Goal: Information Seeking & Learning: Learn about a topic

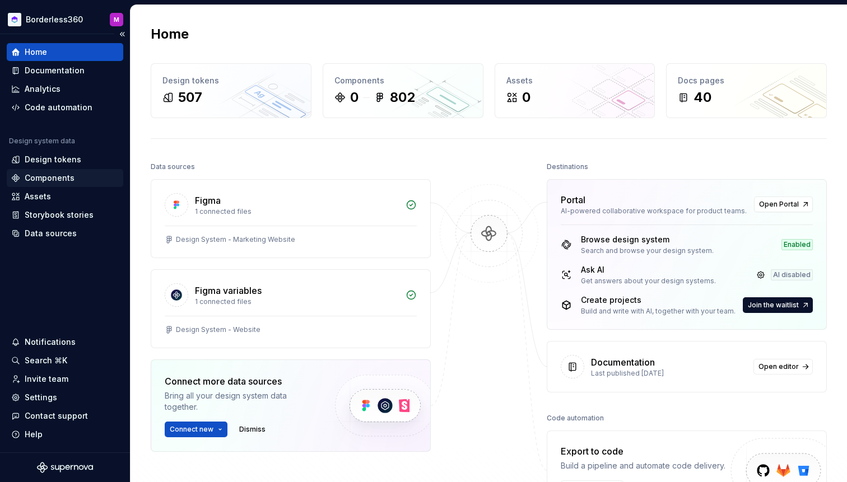
scroll to position [60, 0]
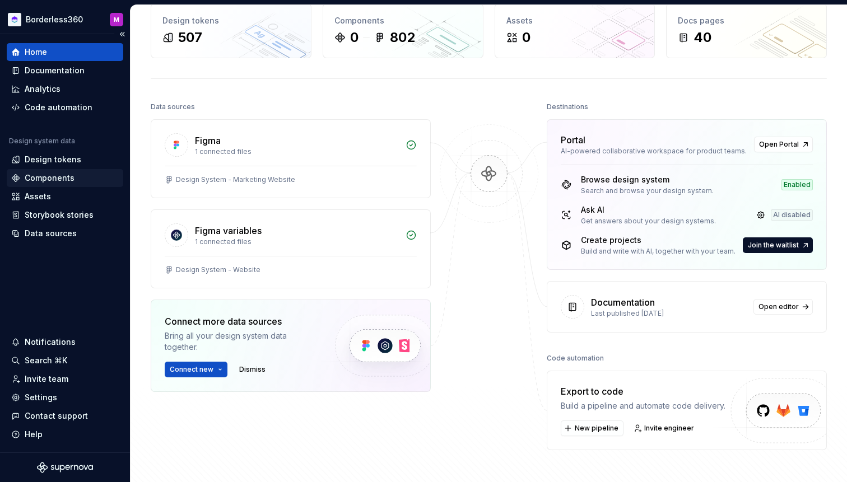
click at [72, 175] on div "Components" at bounding box center [50, 177] width 50 height 11
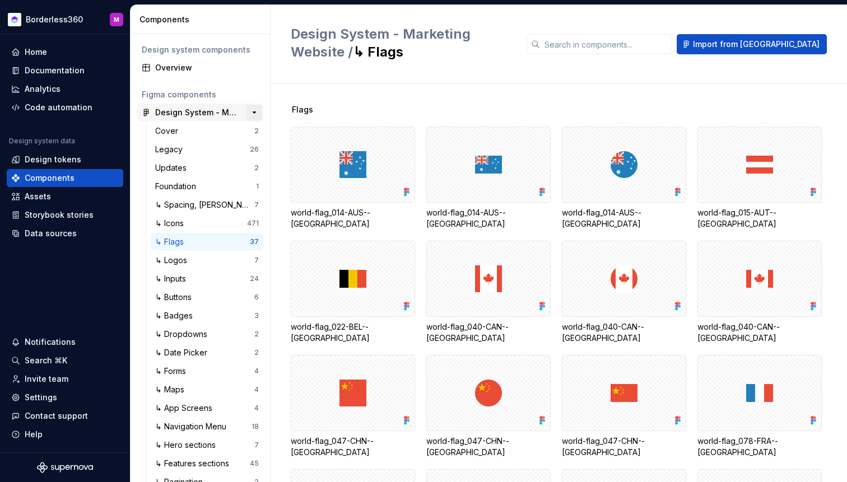
click at [255, 113] on button "button" at bounding box center [254, 113] width 16 height 16
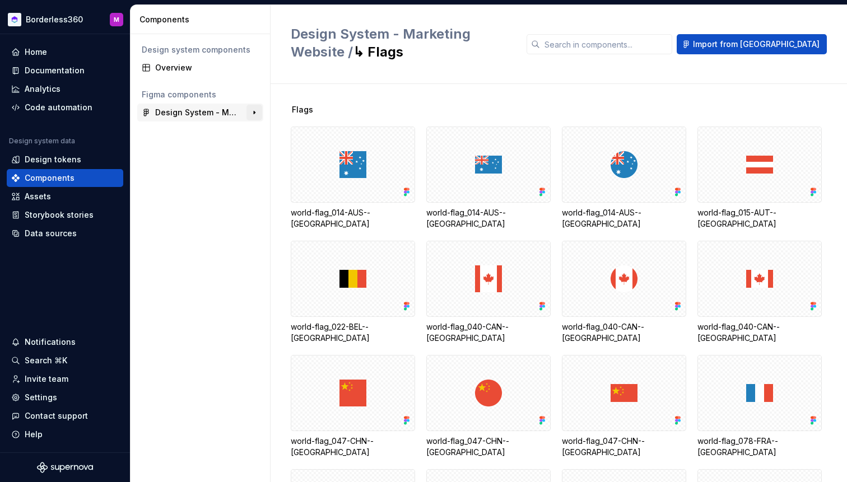
click at [255, 113] on button "button" at bounding box center [254, 113] width 16 height 16
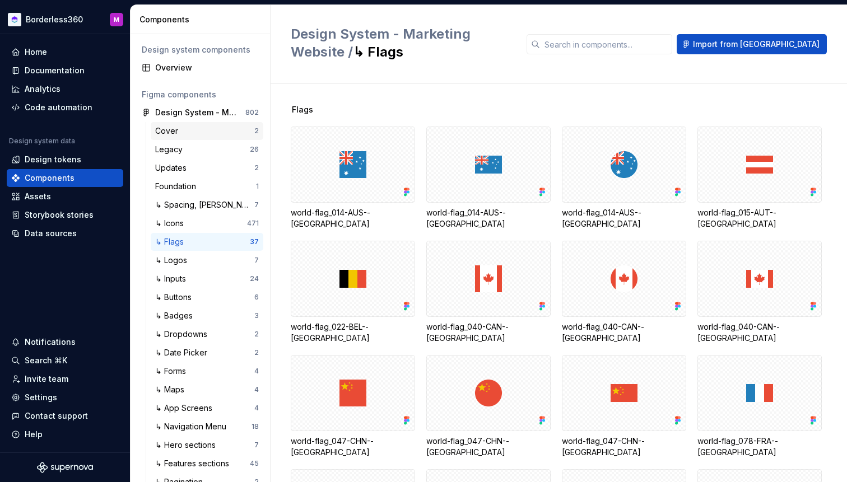
click at [206, 135] on div "Cover" at bounding box center [204, 130] width 99 height 11
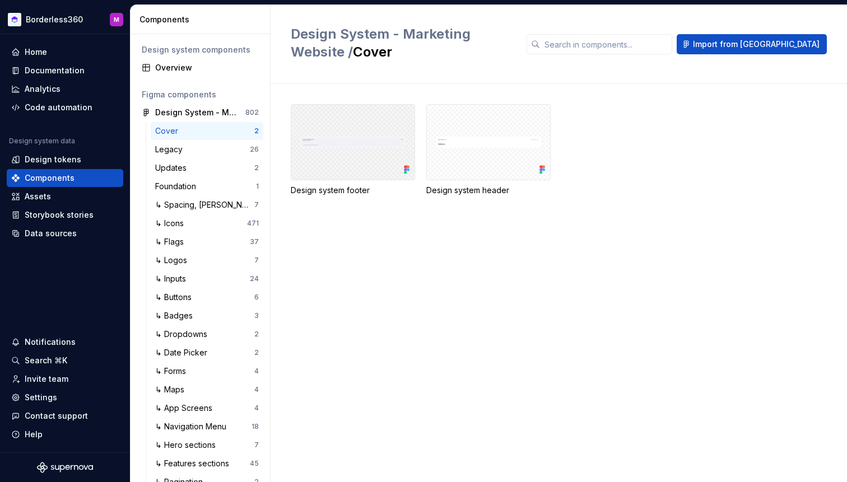
click at [332, 142] on div at bounding box center [353, 142] width 124 height 76
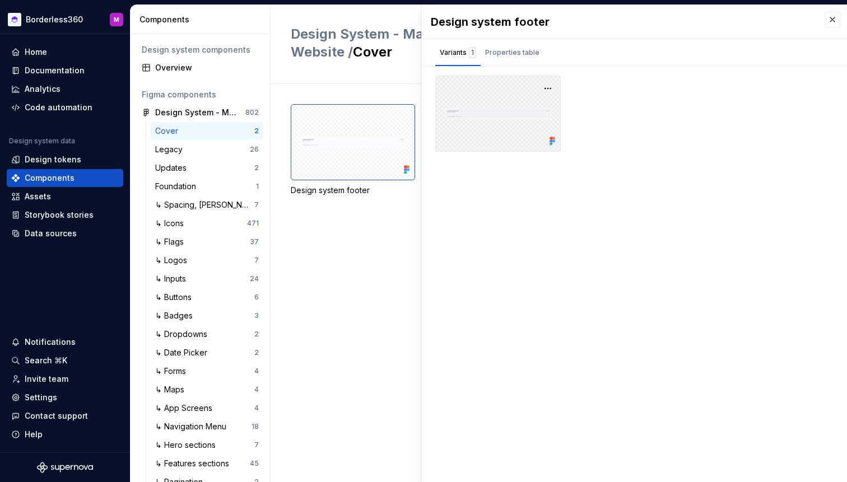
click at [487, 120] on div at bounding box center [497, 114] width 125 height 76
click at [372, 219] on div "Design system footer Design system header" at bounding box center [569, 163] width 556 height 119
click at [833, 16] on button "button" at bounding box center [832, 20] width 16 height 16
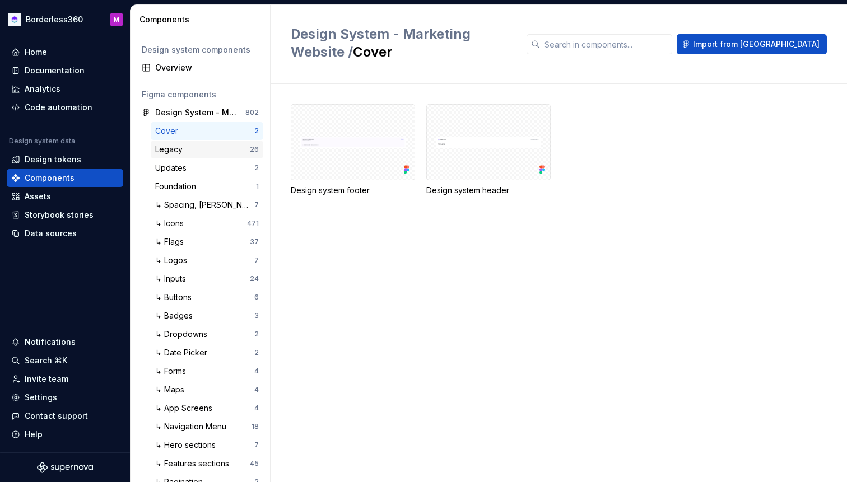
click at [170, 149] on div "Legacy" at bounding box center [171, 149] width 32 height 11
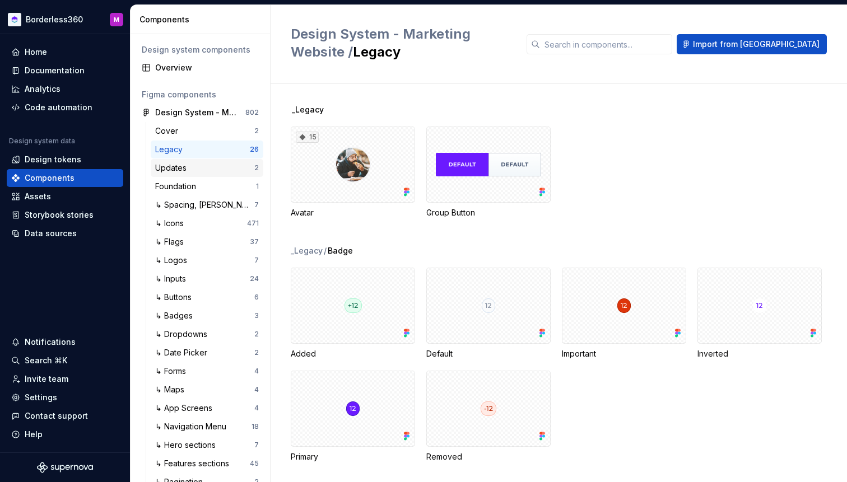
click at [189, 174] on div "Updates 2" at bounding box center [207, 168] width 113 height 18
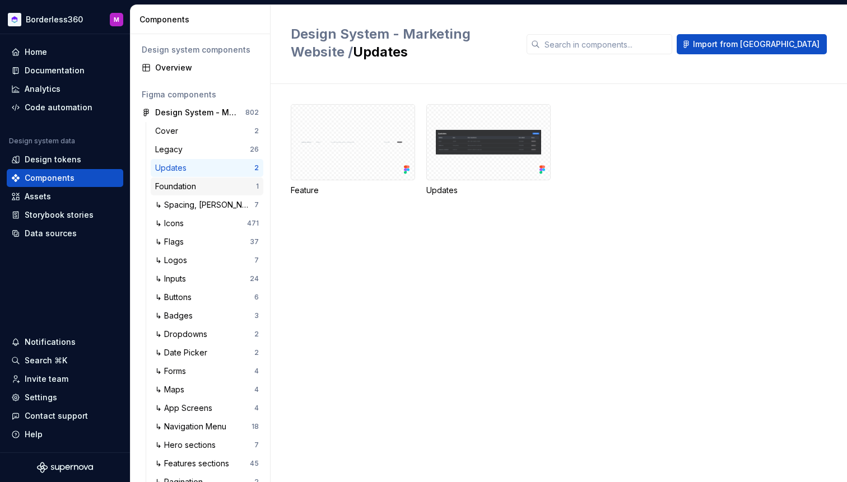
click at [191, 188] on div "Foundation" at bounding box center [177, 186] width 45 height 11
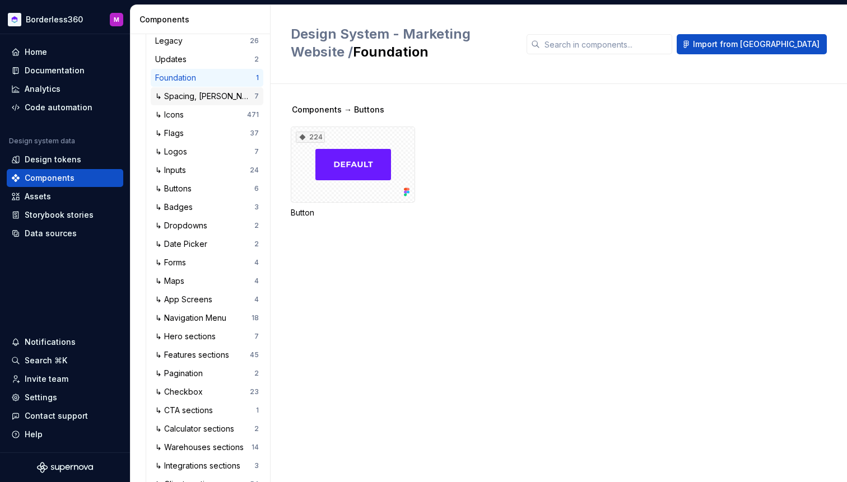
scroll to position [109, 0]
click at [199, 99] on div "↳ Spacing, [PERSON_NAME] and Grids" at bounding box center [204, 96] width 99 height 11
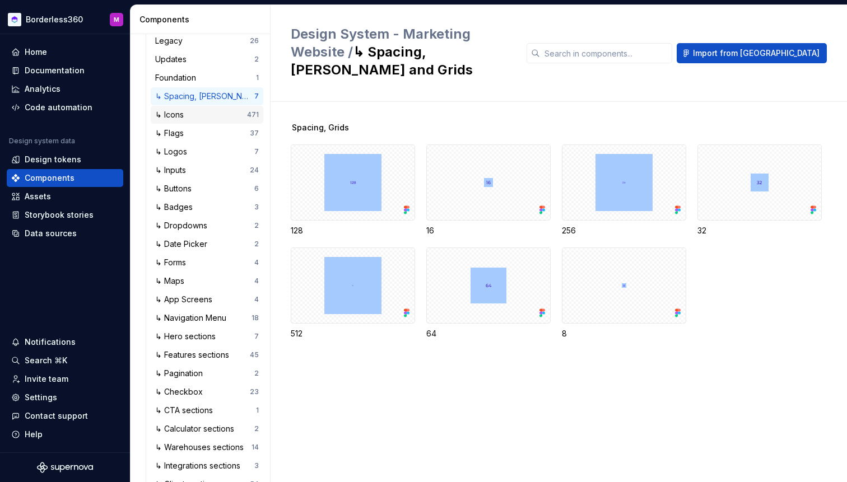
click at [196, 121] on div "↳ Icons 471" at bounding box center [207, 115] width 113 height 18
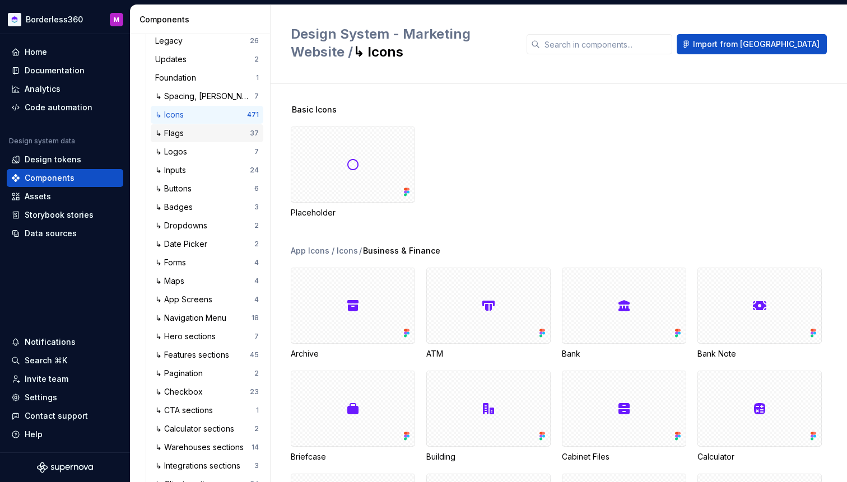
click at [191, 135] on div "↳ Flags" at bounding box center [202, 133] width 95 height 11
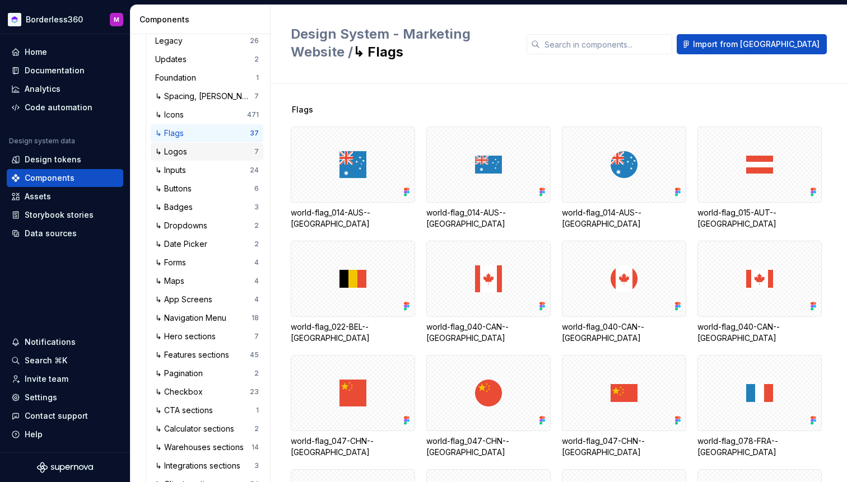
click at [194, 157] on div "↳ Logos 7" at bounding box center [207, 152] width 113 height 18
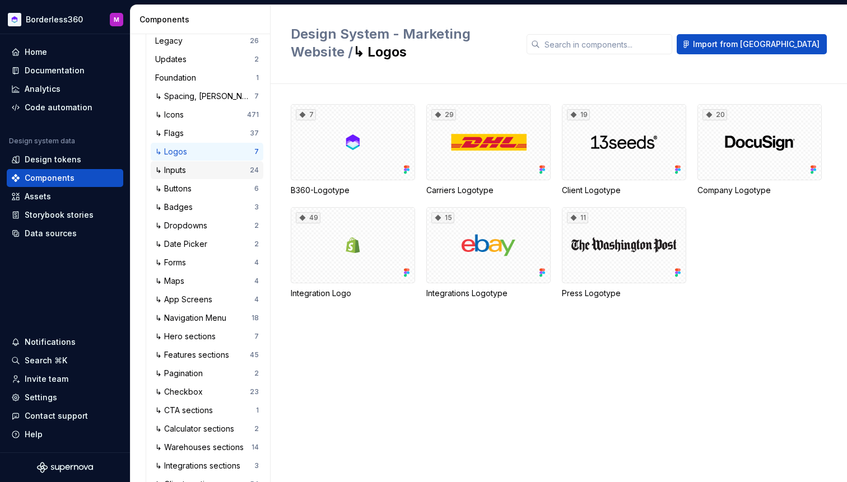
click at [197, 171] on div "↳ Inputs" at bounding box center [202, 170] width 95 height 11
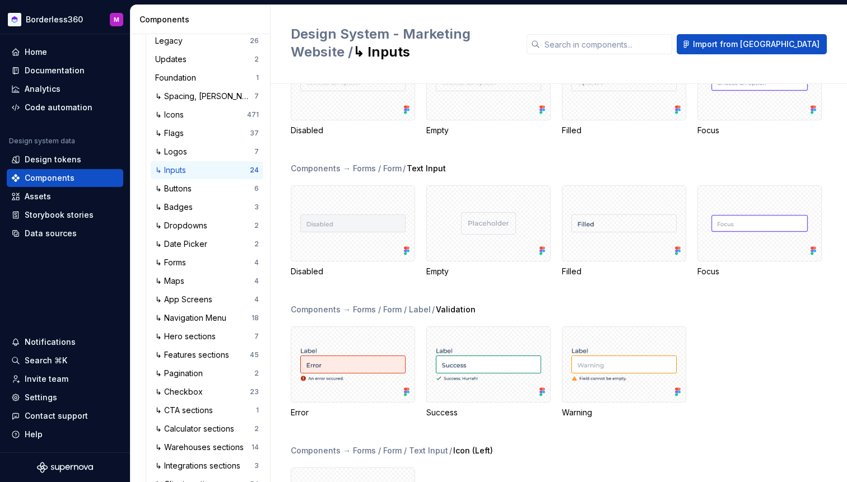
scroll to position [347, 0]
click at [216, 185] on div "↳ Buttons" at bounding box center [204, 188] width 99 height 11
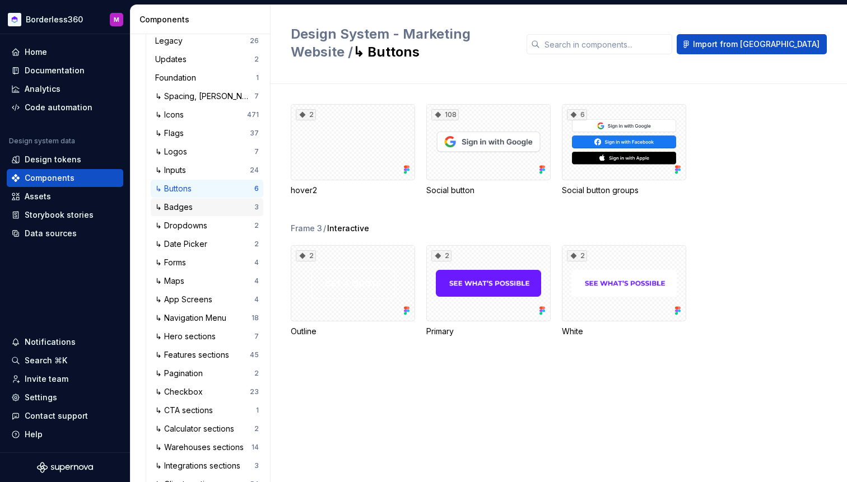
click at [205, 208] on div "↳ Badges" at bounding box center [204, 207] width 99 height 11
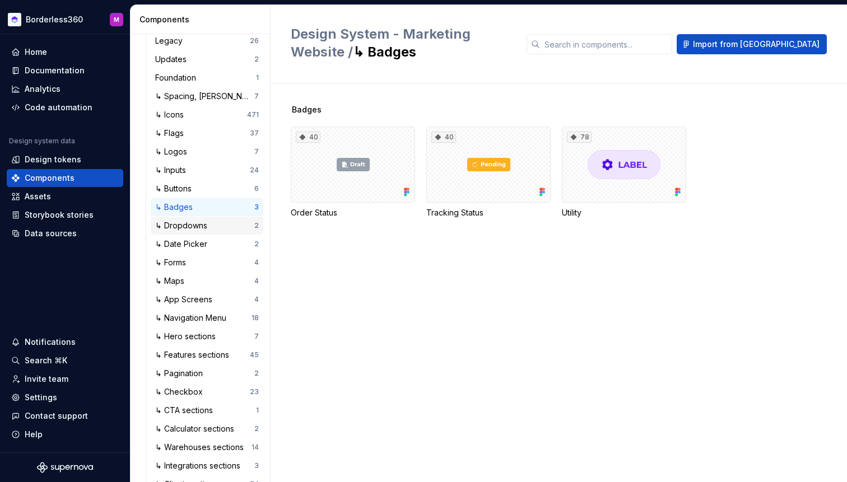
click at [202, 225] on div "↳ Dropdowns" at bounding box center [183, 225] width 57 height 11
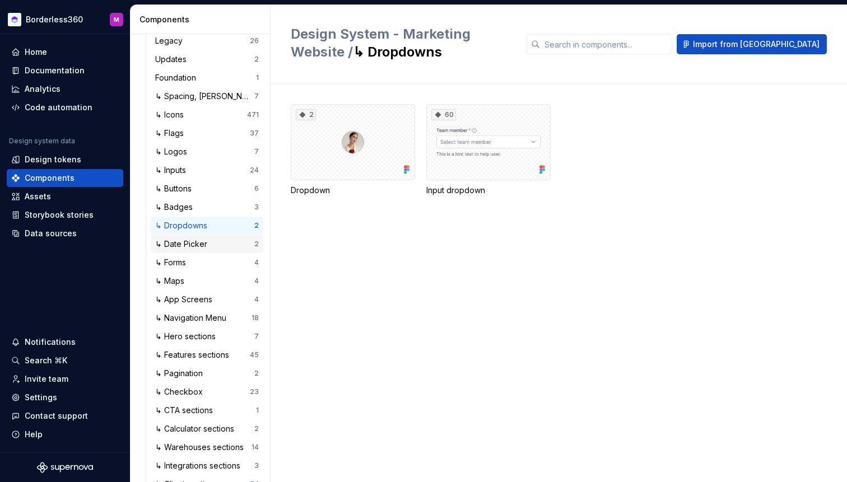
click at [203, 252] on div "↳ Date Picker 2" at bounding box center [207, 244] width 113 height 18
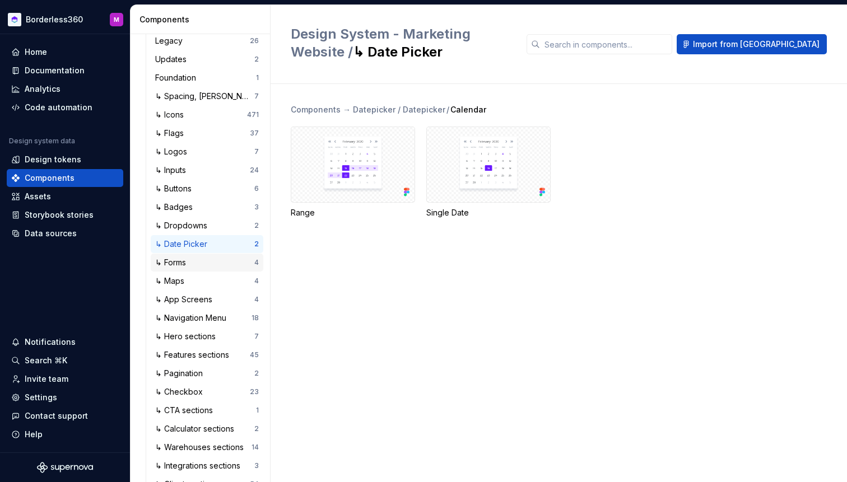
click at [204, 264] on div "↳ Forms" at bounding box center [204, 262] width 99 height 11
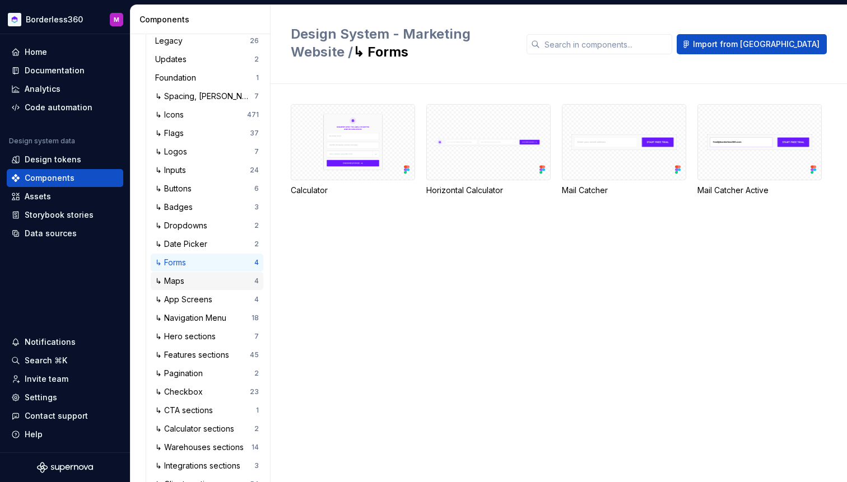
click at [203, 277] on div "↳ Maps" at bounding box center [204, 280] width 99 height 11
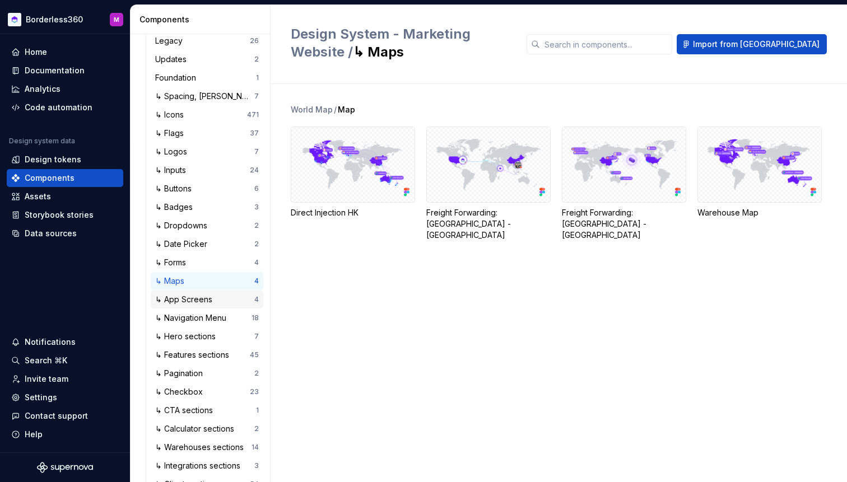
click at [203, 303] on div "↳ App Screens" at bounding box center [186, 299] width 62 height 11
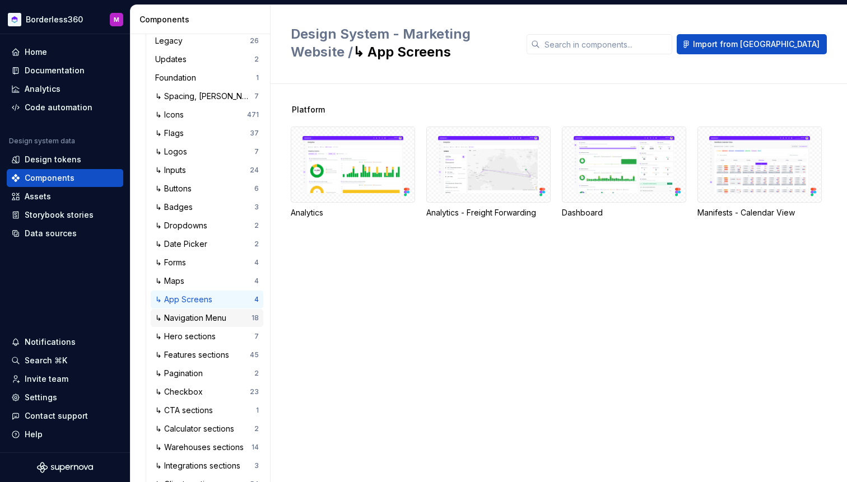
click at [205, 319] on div "↳ Navigation Menu" at bounding box center [193, 317] width 76 height 11
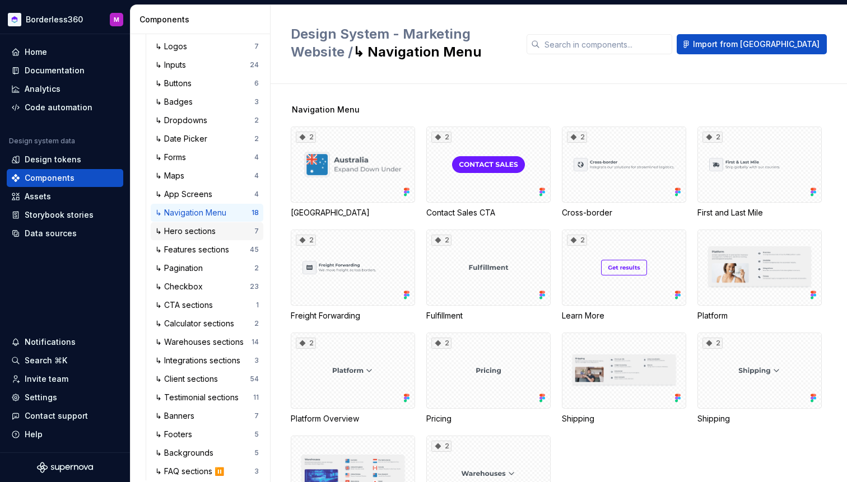
click at [184, 234] on div "↳ Hero sections" at bounding box center [187, 231] width 65 height 11
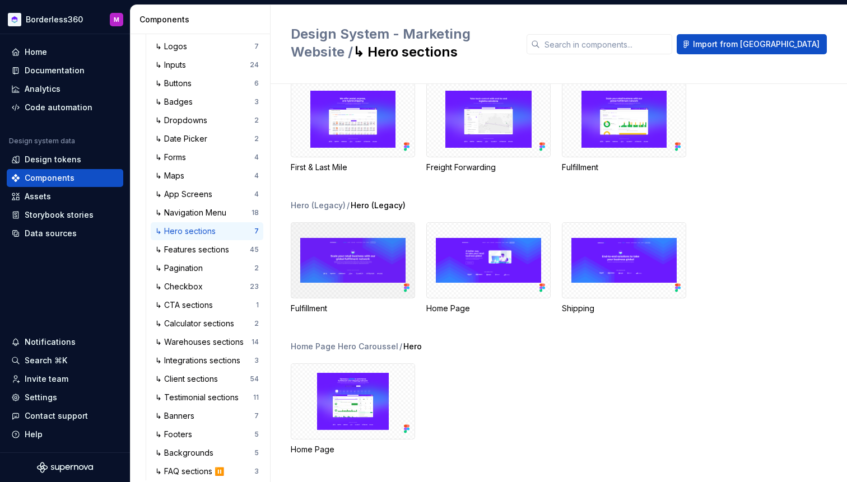
scroll to position [32, 0]
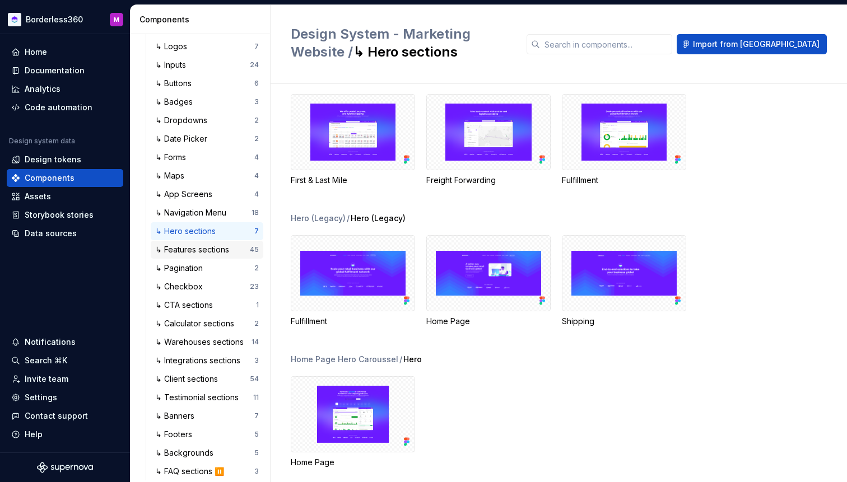
click at [197, 255] on div "↳ Features sections" at bounding box center [194, 249] width 78 height 11
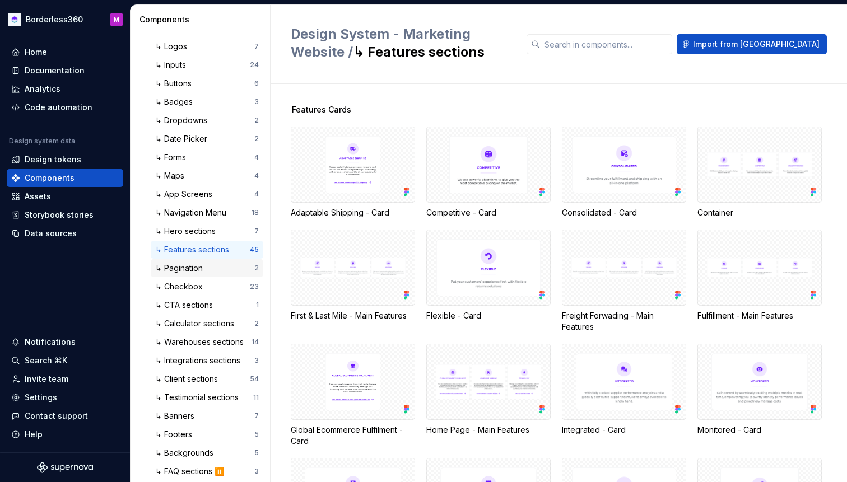
click at [197, 268] on div "↳ Pagination" at bounding box center [181, 268] width 52 height 11
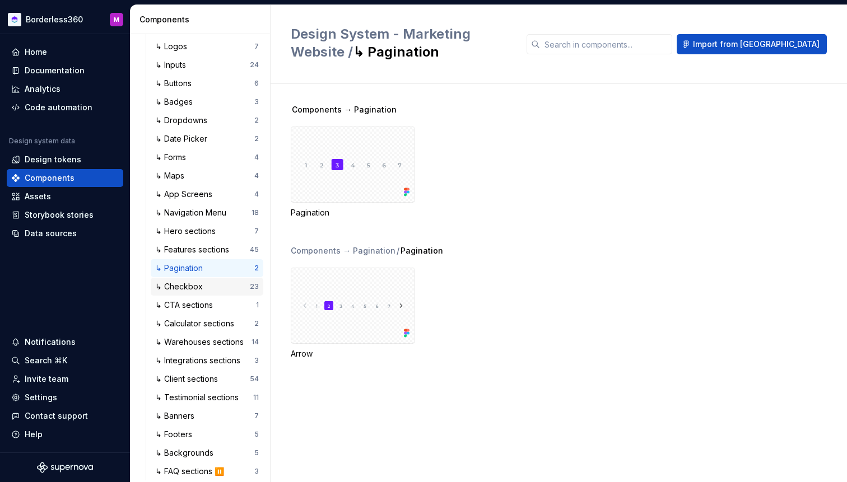
click at [197, 288] on div "↳ Checkbox" at bounding box center [181, 286] width 52 height 11
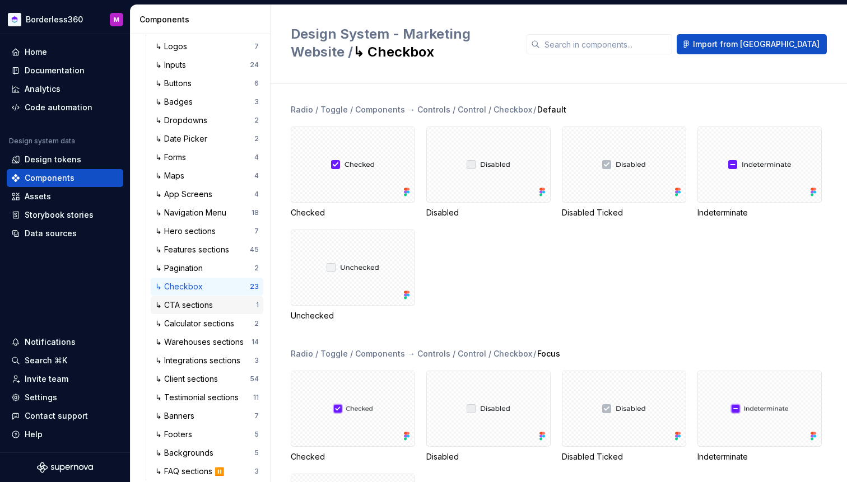
click at [199, 301] on div "↳ CTA sections" at bounding box center [186, 305] width 62 height 11
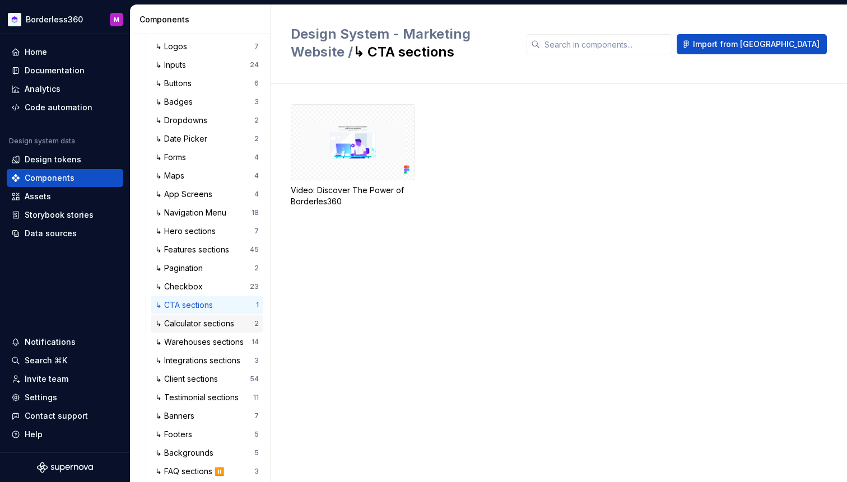
scroll to position [223, 0]
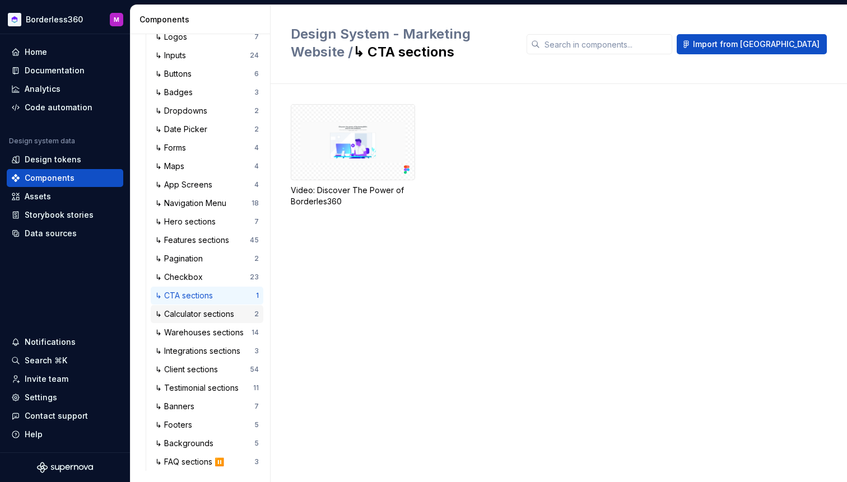
click at [204, 314] on div "↳ Calculator sections" at bounding box center [196, 314] width 83 height 11
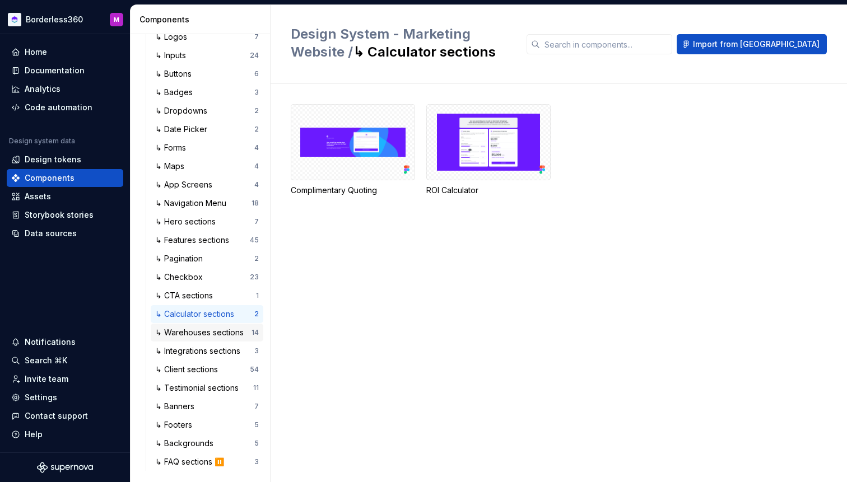
click at [206, 335] on div "↳ Warehouses sections" at bounding box center [201, 332] width 93 height 11
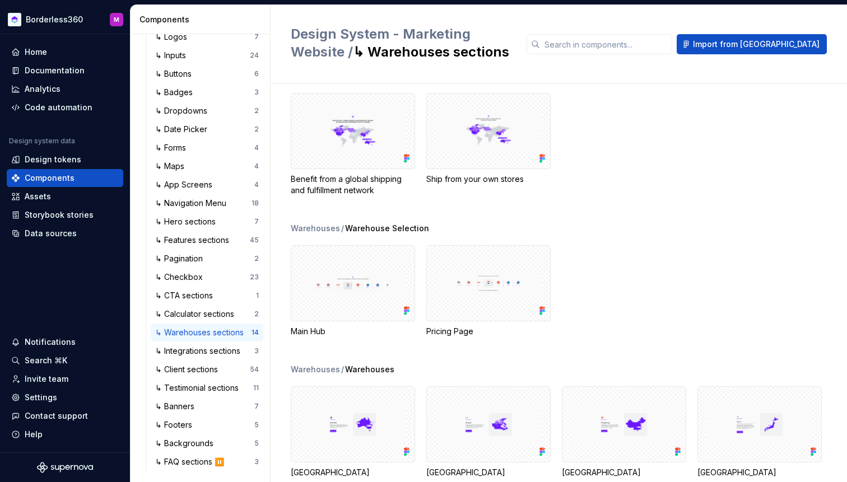
scroll to position [198, 0]
click at [189, 352] on div "↳ Integrations sections" at bounding box center [200, 350] width 90 height 11
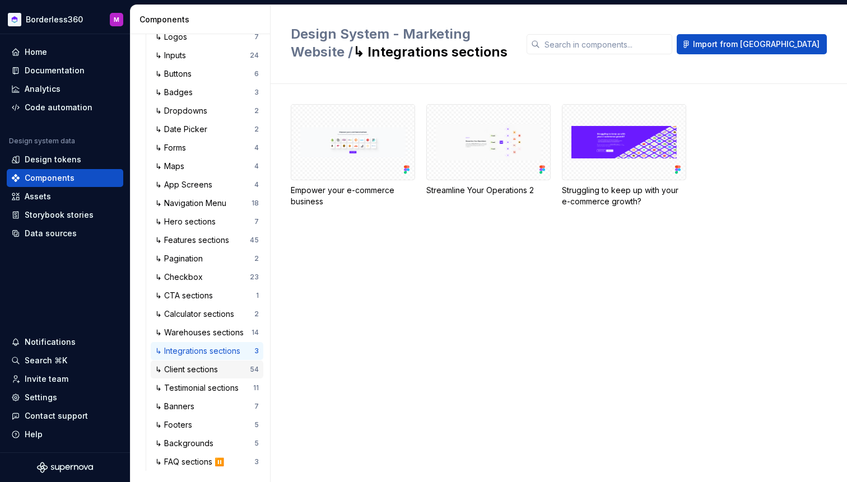
click at [191, 364] on div "↳ Client sections" at bounding box center [188, 369] width 67 height 11
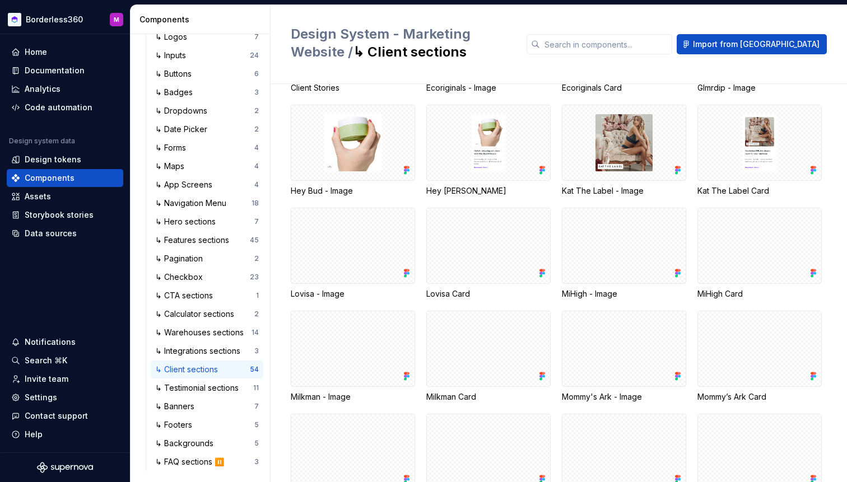
scroll to position [333, 0]
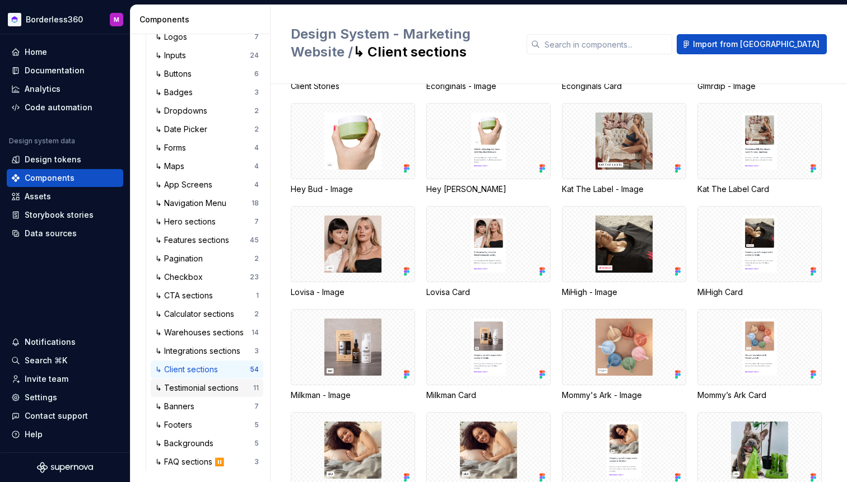
click at [208, 394] on div "↳ Testimonial sections 11" at bounding box center [207, 388] width 113 height 18
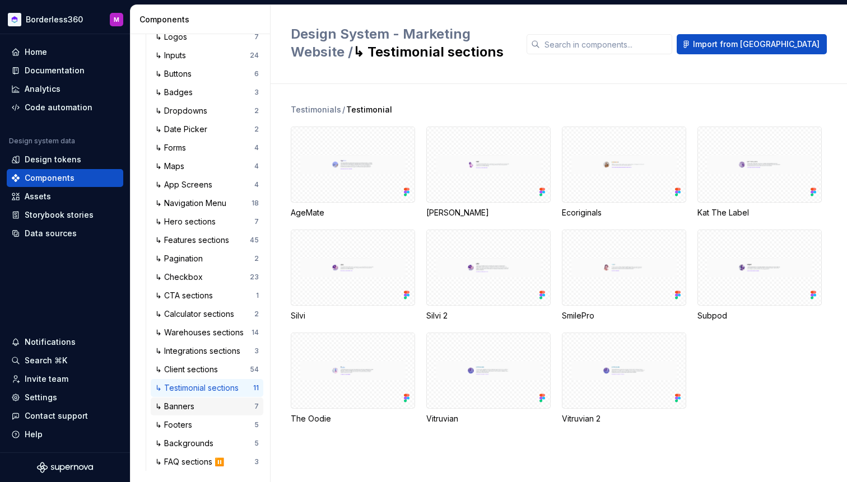
click at [201, 414] on div "↳ Banners 7" at bounding box center [207, 407] width 113 height 18
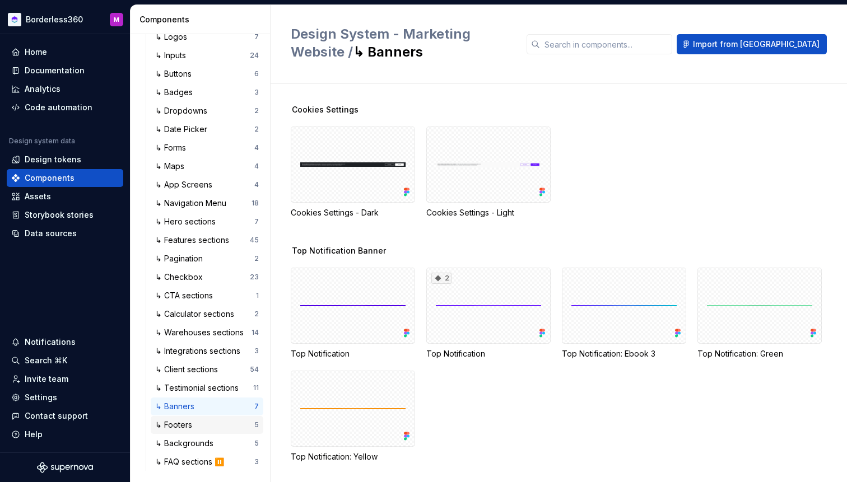
click at [201, 426] on div "↳ Footers" at bounding box center [204, 424] width 99 height 11
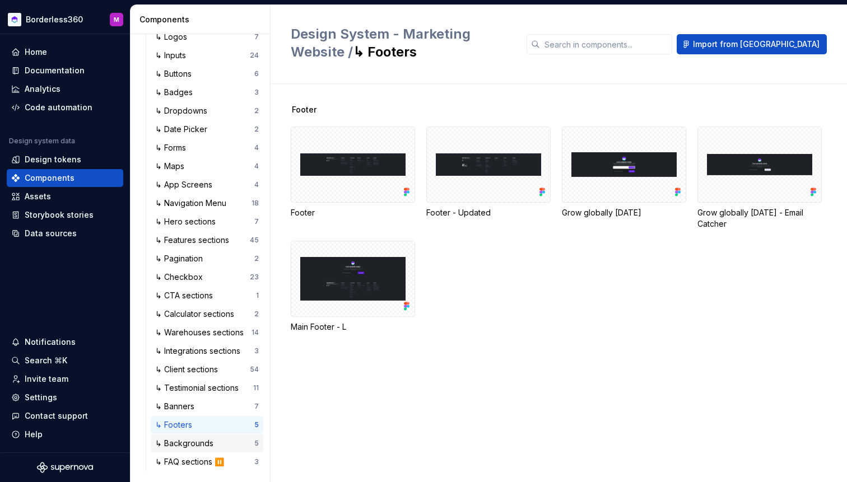
click at [194, 442] on div "↳ Backgrounds" at bounding box center [186, 443] width 63 height 11
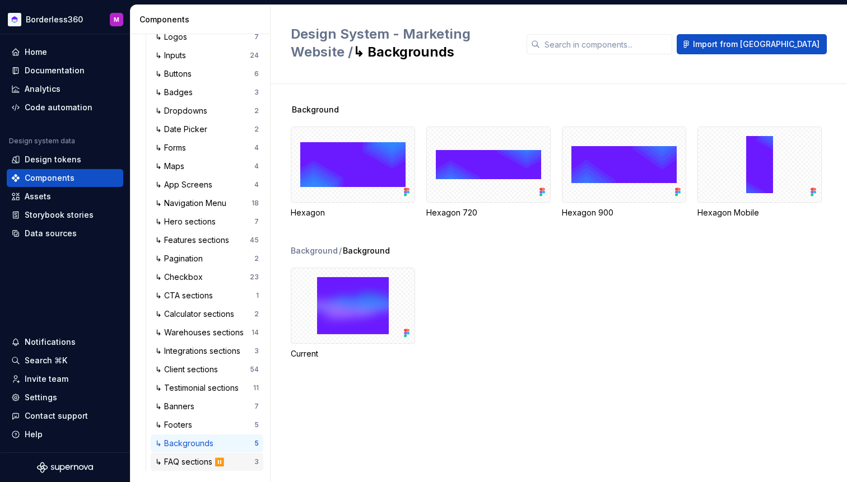
click at [179, 463] on div "↳ FAQ sections ⏸️" at bounding box center [191, 461] width 73 height 11
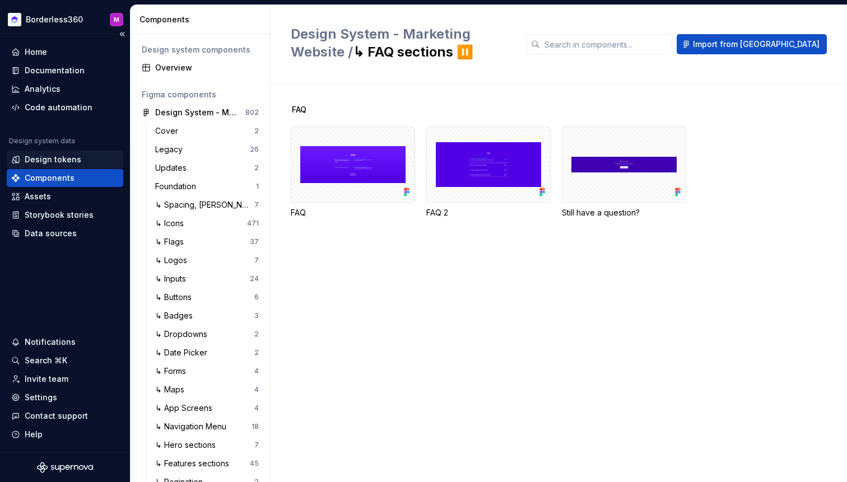
click at [67, 161] on div "Design tokens" at bounding box center [53, 159] width 57 height 11
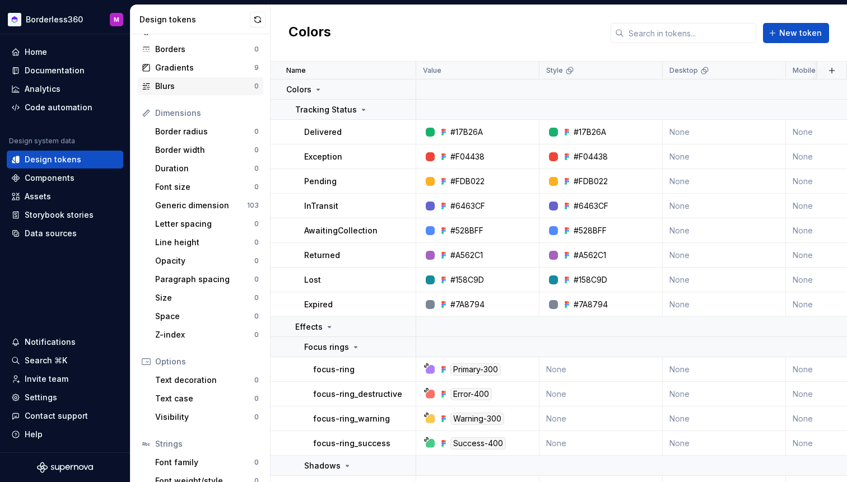
scroll to position [131, 0]
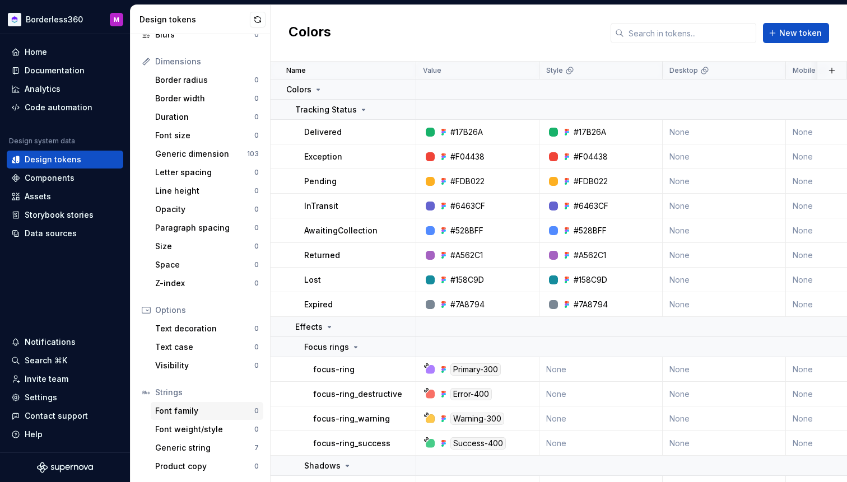
click at [213, 411] on div "Font family" at bounding box center [204, 410] width 99 height 11
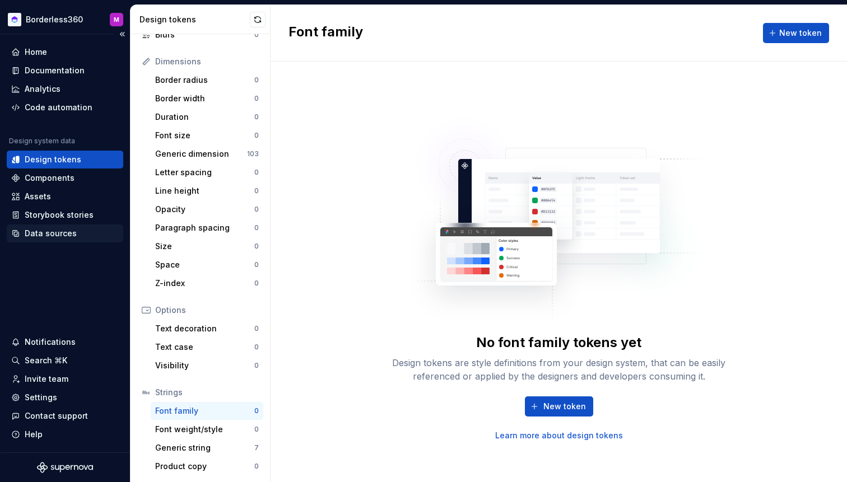
click at [62, 231] on div "Data sources" at bounding box center [51, 233] width 52 height 11
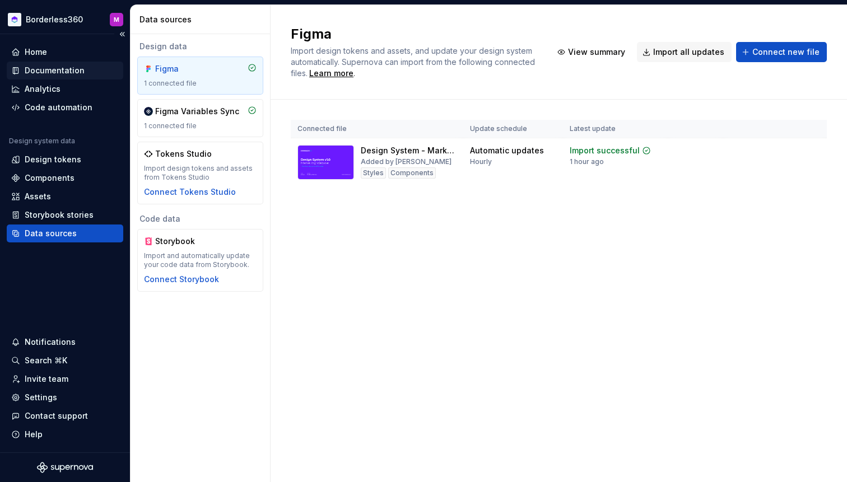
click at [60, 67] on div "Documentation" at bounding box center [55, 70] width 60 height 11
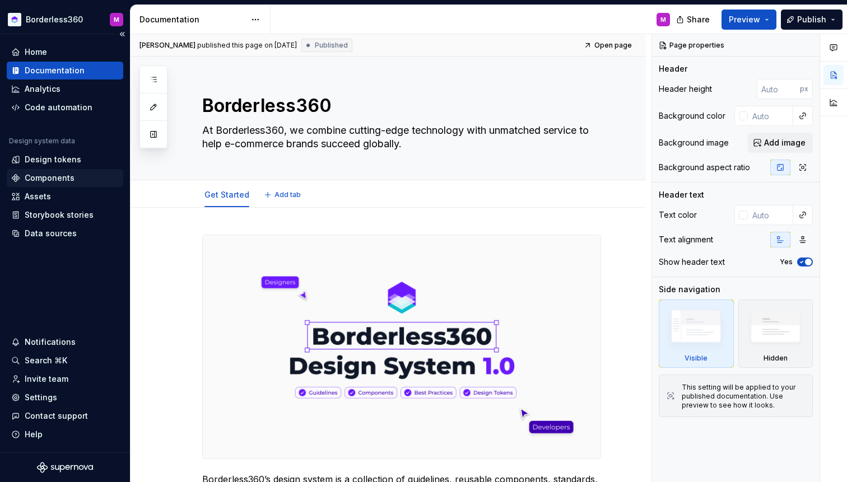
type textarea "*"
click at [64, 158] on div "Design tokens" at bounding box center [53, 159] width 57 height 11
